Goal: Find specific page/section: Find specific page/section

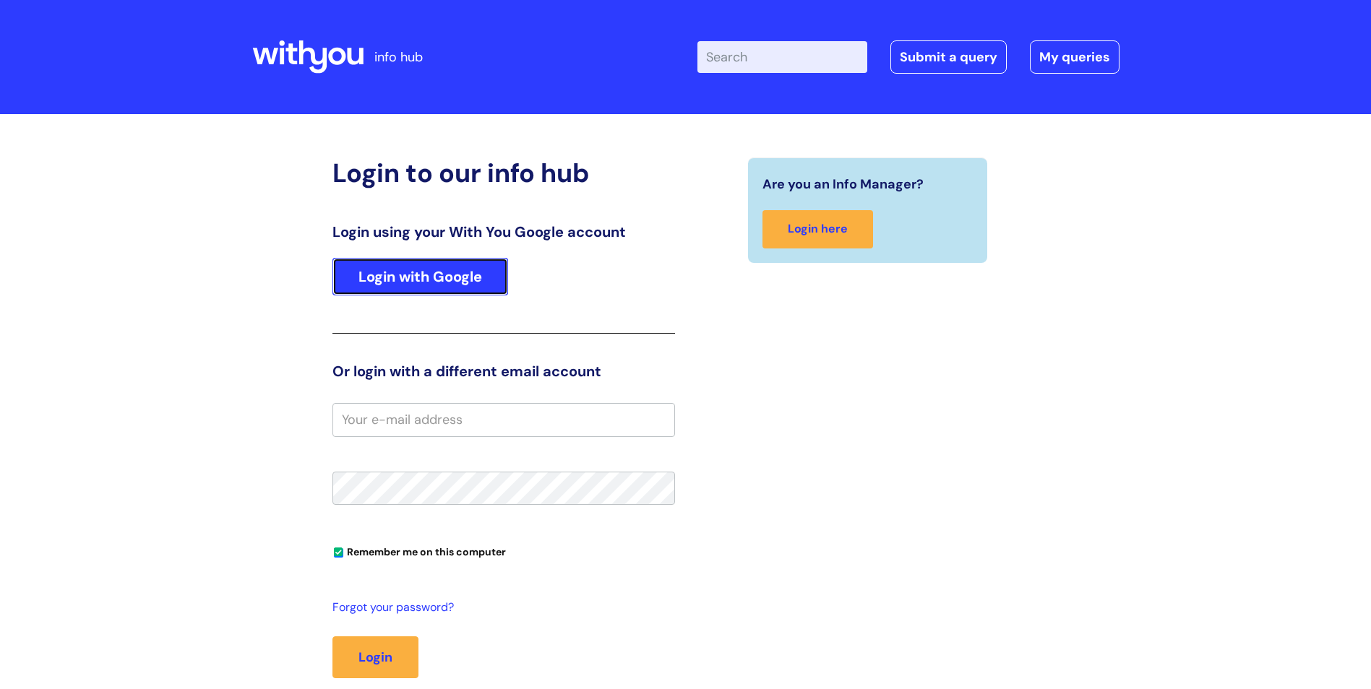
click at [463, 275] on link "Login with Google" at bounding box center [420, 277] width 176 height 38
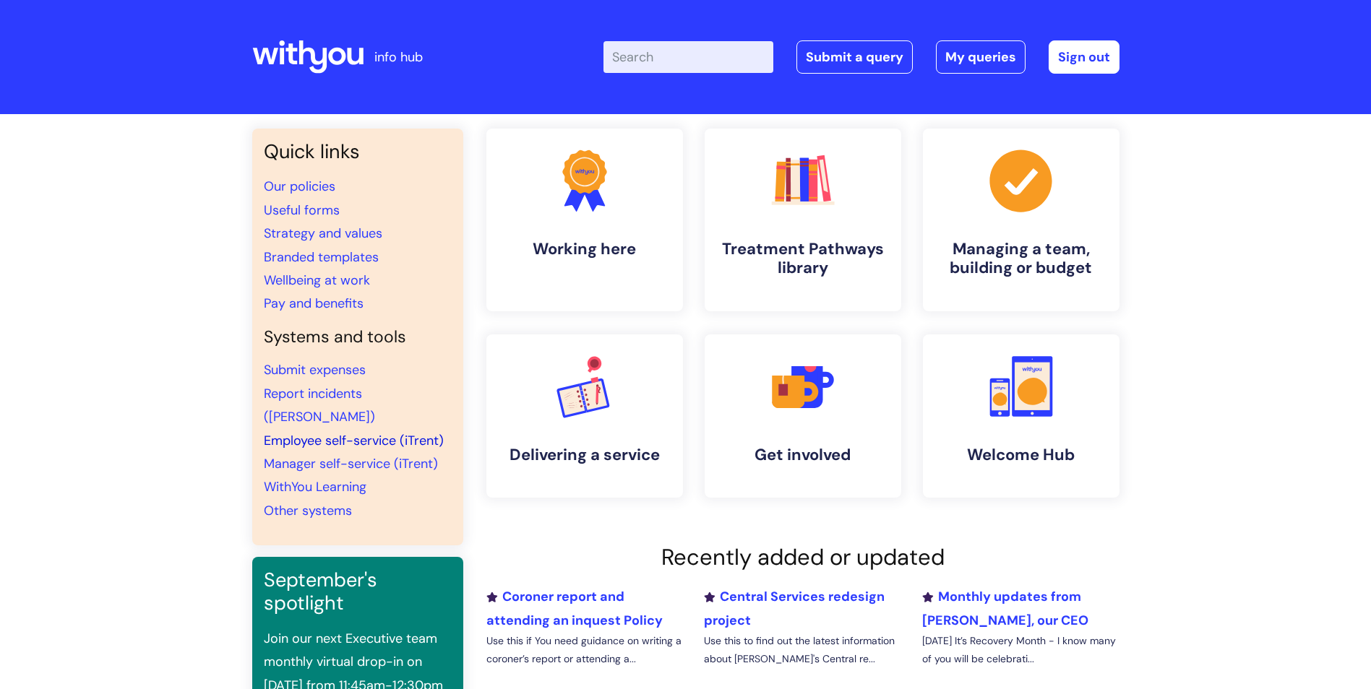
click at [371, 432] on link "Employee self-service (iTrent)" at bounding box center [354, 440] width 180 height 17
